Goal: Transaction & Acquisition: Purchase product/service

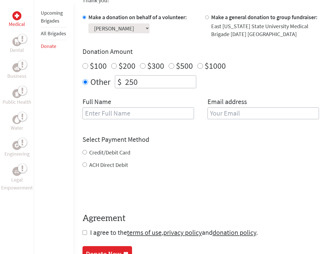
scroll to position [182, 0]
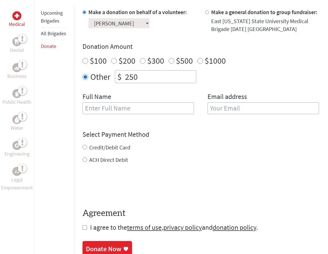
click at [177, 114] on input "text" at bounding box center [139, 108] width 112 height 12
type input "[PERSON_NAME]"
click at [246, 114] on input "email" at bounding box center [264, 108] width 112 height 12
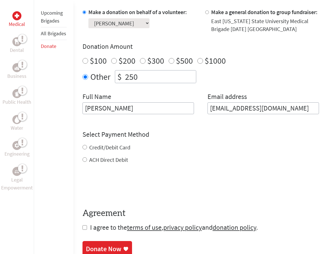
type input "[EMAIL_ADDRESS][DOMAIN_NAME]"
click at [120, 154] on div "Credit/Debit Card ACH Direct Debit" at bounding box center [201, 153] width 237 height 20
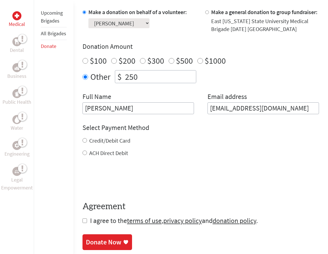
click at [118, 144] on label "Credit/Debit Card" at bounding box center [109, 140] width 41 height 7
click at [87, 143] on input "Credit/Debit Card" at bounding box center [85, 140] width 5 height 5
radio input "true"
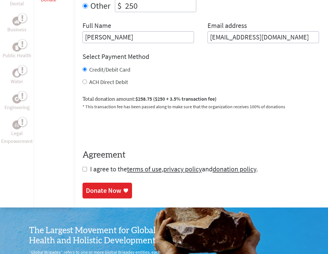
scroll to position [253, 0]
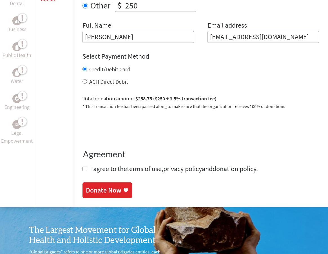
click at [84, 173] on form "Make a donation on behalf of a volunteer: Select a volunteer... [PERSON_NAME] […" at bounding box center [201, 55] width 237 height 236
click at [85, 171] on input "checkbox" at bounding box center [85, 169] width 5 height 5
checkbox input "true"
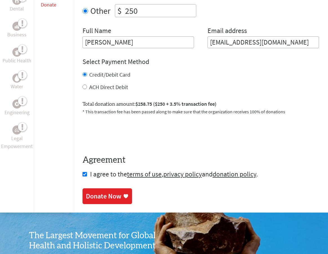
scroll to position [249, 0]
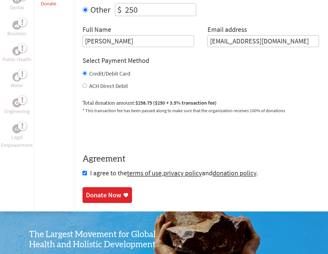
click at [98, 200] on div "Donate Now" at bounding box center [104, 195] width 36 height 9
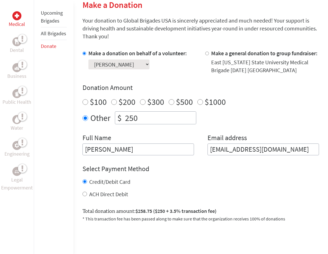
scroll to position [195, 0]
